Goal: Task Accomplishment & Management: Manage account settings

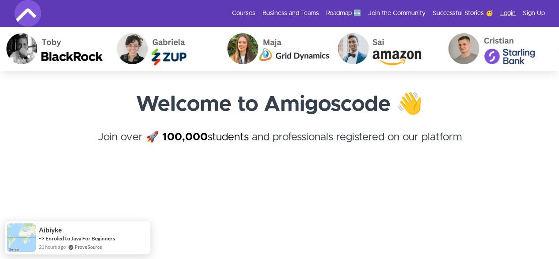
click at [507, 11] on link "Login" at bounding box center [508, 13] width 15 height 9
click at [536, 14] on link "Sign Up" at bounding box center [534, 13] width 22 height 9
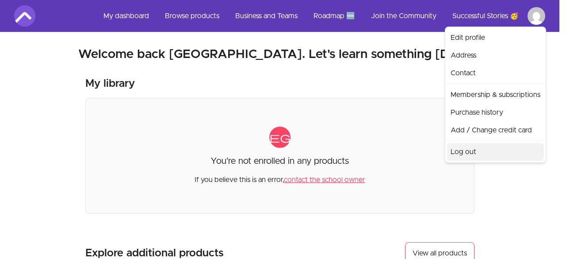
click at [471, 148] on link "Log out" at bounding box center [495, 152] width 97 height 18
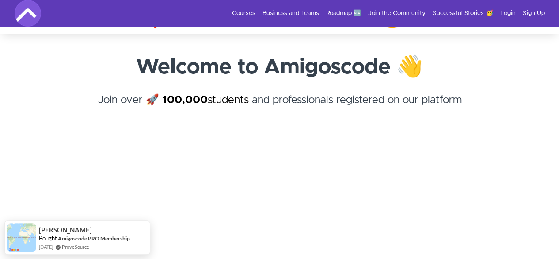
scroll to position [38, 0]
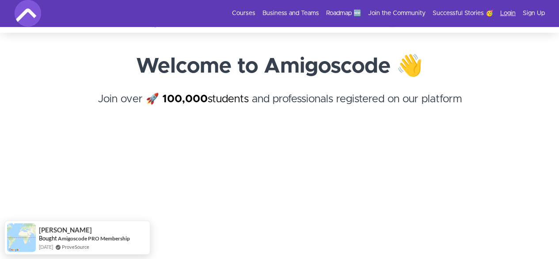
click at [503, 11] on link "Login" at bounding box center [508, 13] width 15 height 9
